Goal: Task Accomplishment & Management: Manage account settings

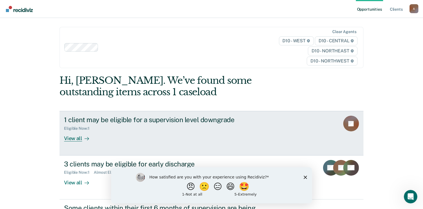
click at [76, 142] on div "View all" at bounding box center [79, 136] width 31 height 11
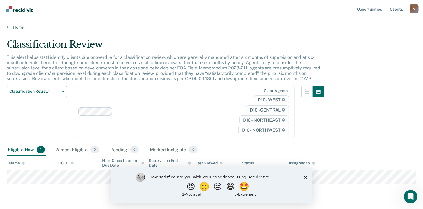
scroll to position [15, 0]
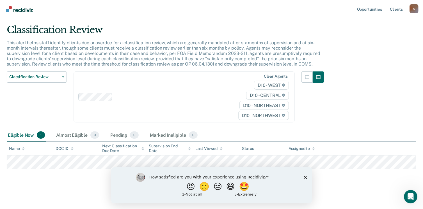
click at [306, 179] on icon "Close survey" at bounding box center [305, 177] width 3 height 3
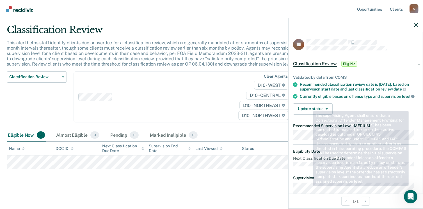
click at [411, 98] on icon at bounding box center [412, 96] width 3 height 3
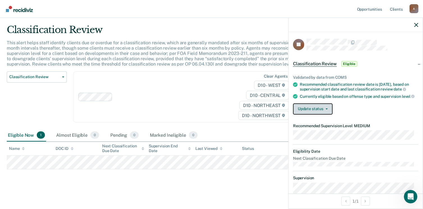
click at [319, 115] on button "Update status" at bounding box center [313, 109] width 40 height 11
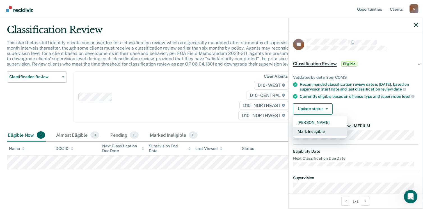
click at [318, 136] on button "Mark Ineligible" at bounding box center [320, 131] width 54 height 9
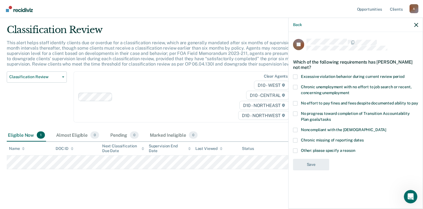
click at [297, 150] on span at bounding box center [295, 151] width 4 height 4
click at [355, 149] on input "Other: please specify a reason" at bounding box center [355, 149] width 0 height 0
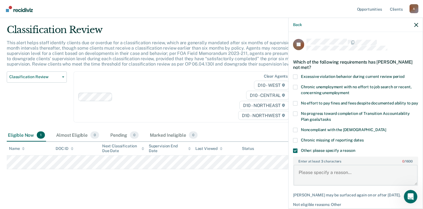
click at [309, 176] on textarea "Enter at least 3 characters 0 / 1600" at bounding box center [356, 175] width 124 height 21
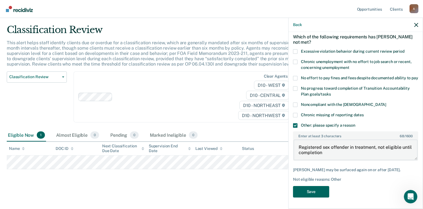
type textarea "Registered sex offender in treatment, not eligible until completion"
click at [308, 189] on button "Save" at bounding box center [311, 192] width 36 height 12
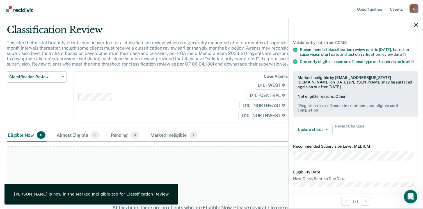
click at [265, 175] on div "At this time, there are no clients who are Eligible Now. Please navigate to one…" at bounding box center [212, 211] width 410 height 129
click at [415, 27] on icon "button" at bounding box center [416, 25] width 4 height 4
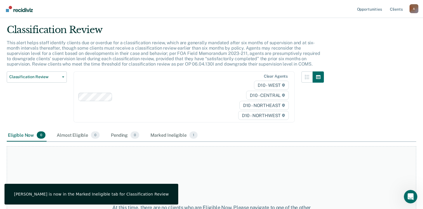
scroll to position [0, 0]
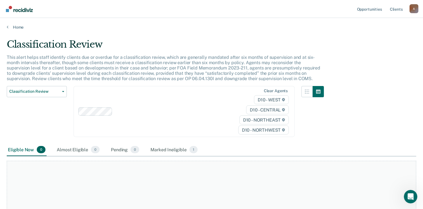
click at [13, 31] on main "Classification Review This alert helps staff identify clients due or overdue fo…" at bounding box center [211, 121] width 423 height 183
click at [4, 24] on div "Home" at bounding box center [211, 24] width 423 height 12
click at [6, 25] on div "Home" at bounding box center [211, 24] width 423 height 12
click at [10, 27] on link "Home" at bounding box center [212, 27] width 410 height 5
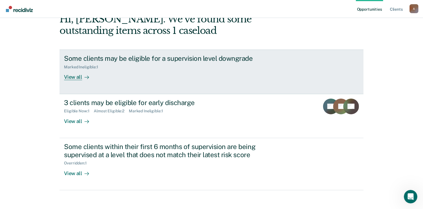
scroll to position [62, 0]
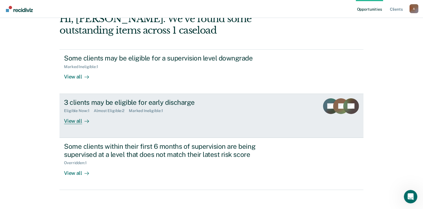
click at [76, 121] on div "View all" at bounding box center [79, 118] width 31 height 11
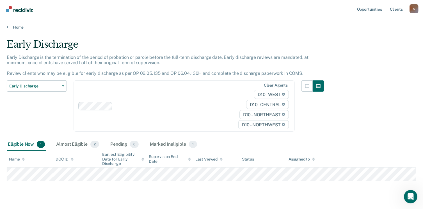
click at [251, 148] on div "Eligible Now 1 Almost Eligible 2 Pending 0 Marked Ineligible 1" at bounding box center [212, 145] width 410 height 13
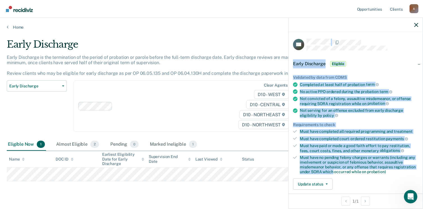
drag, startPoint x: 265, startPoint y: 194, endPoint x: 333, endPoint y: 169, distance: 73.3
click at [333, 169] on body "Looks like you’re using Internet Explorer 11. For faster loading and a better e…" at bounding box center [211, 104] width 423 height 209
drag, startPoint x: 333, startPoint y: 169, endPoint x: 323, endPoint y: 184, distance: 18.3
click at [323, 184] on button "Update status" at bounding box center [313, 184] width 40 height 11
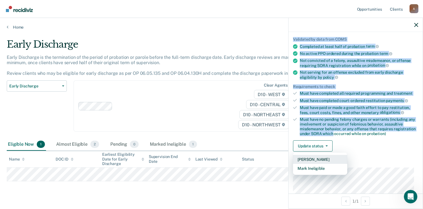
scroll to position [48, 0]
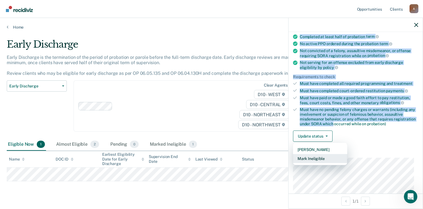
click at [322, 154] on button "Mark Ineligible" at bounding box center [320, 158] width 54 height 9
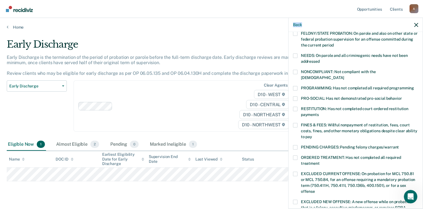
scroll to position [76, 0]
click at [295, 86] on span at bounding box center [295, 88] width 4 height 4
click at [414, 86] on input "PROGRAMMING: Has not completed all required programming" at bounding box center [414, 86] width 0 height 0
click at [298, 156] on label "ORDERED TREATMENT: Has not completed all required treatment" at bounding box center [355, 162] width 125 height 12
click at [320, 162] on input "ORDERED TREATMENT: Has not completed all required treatment" at bounding box center [320, 162] width 0 height 0
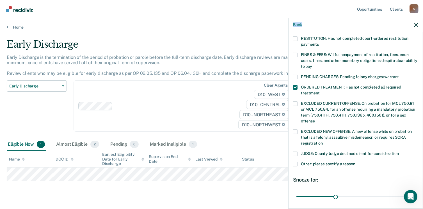
scroll to position [183, 0]
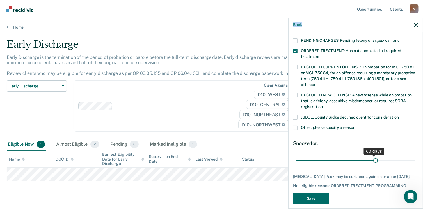
drag, startPoint x: 335, startPoint y: 156, endPoint x: 372, endPoint y: 155, distance: 37.6
type input "61"
click at [372, 156] on input "range" at bounding box center [356, 161] width 118 height 10
click at [297, 126] on span at bounding box center [295, 128] width 4 height 4
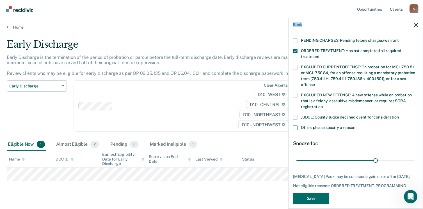
click at [355, 126] on input "Other: please specify a reason" at bounding box center [355, 126] width 0 height 0
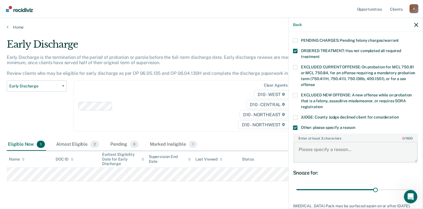
click at [308, 142] on textarea "Enter at least 3 characters 0 / 1600" at bounding box center [356, 152] width 124 height 21
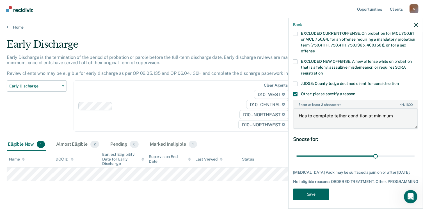
type textarea "Has to complete tether condition at minimum"
click at [314, 190] on button "Save" at bounding box center [311, 195] width 36 height 12
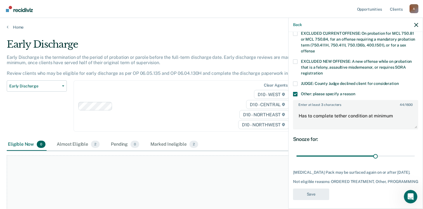
scroll to position [173, 0]
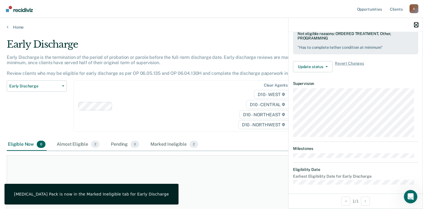
click at [414, 24] on icon "button" at bounding box center [416, 25] width 4 height 4
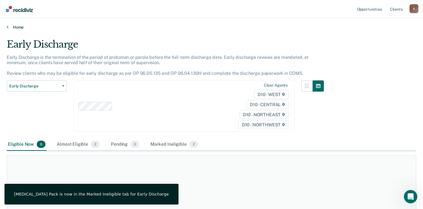
click at [21, 27] on link "Home" at bounding box center [212, 27] width 410 height 5
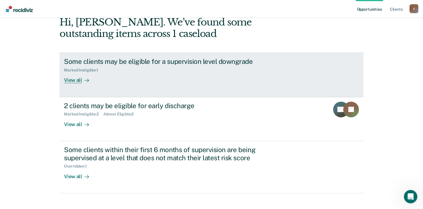
scroll to position [76, 0]
